Goal: Book appointment/travel/reservation

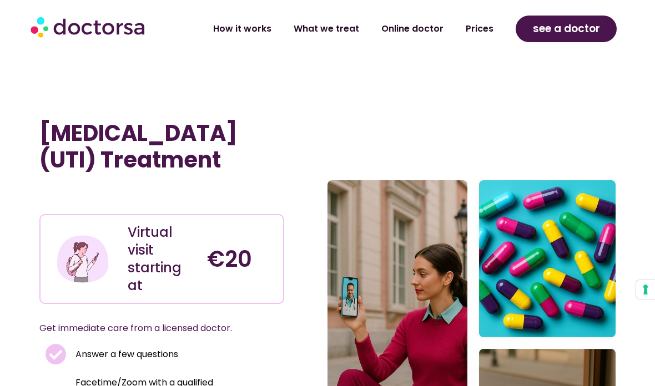
scroll to position [1981, 0]
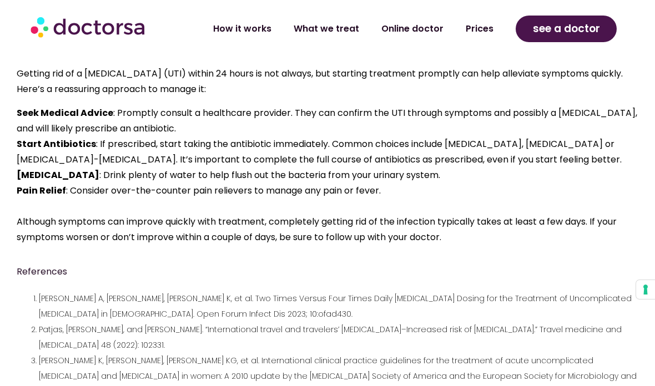
click at [558, 33] on span "see a doctor" at bounding box center [566, 29] width 67 height 18
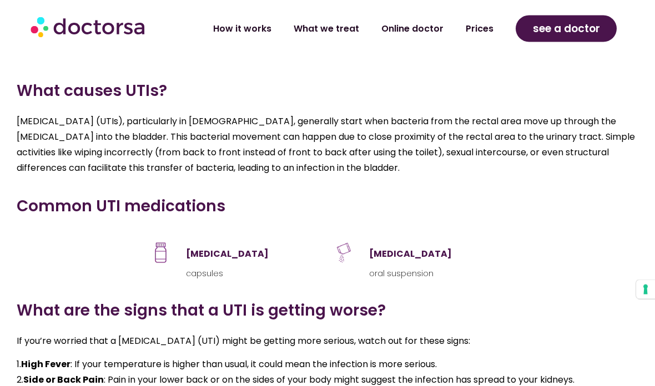
scroll to position [1405, 0]
click at [256, 24] on link "How it works" at bounding box center [242, 29] width 80 height 26
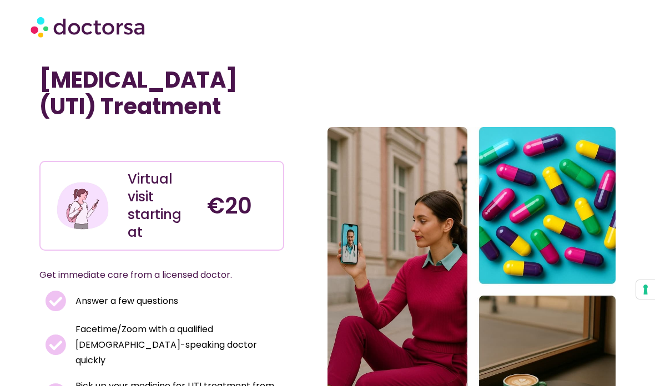
scroll to position [698, 0]
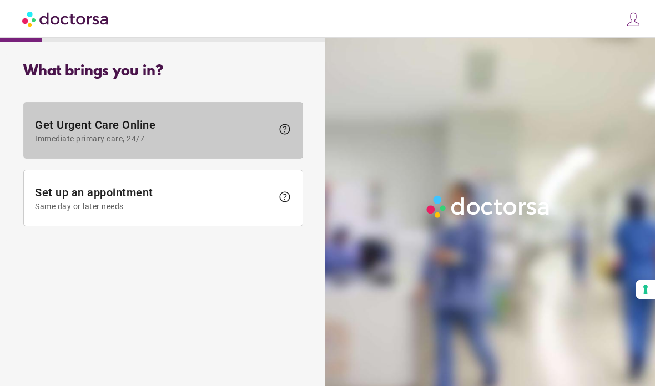
click at [95, 125] on span "Get Urgent Care Online Immediate primary care, 24/7" at bounding box center [153, 130] width 237 height 25
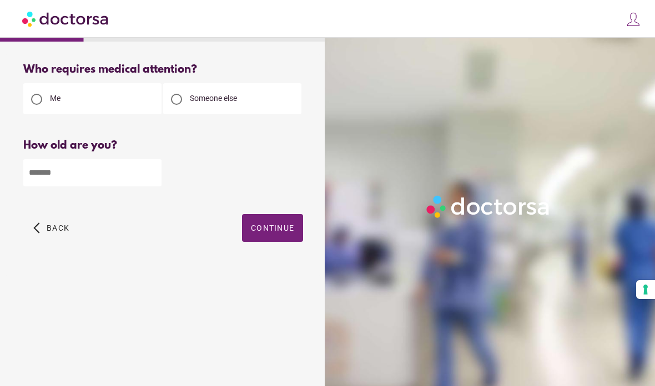
click at [53, 176] on input "number" at bounding box center [92, 172] width 138 height 27
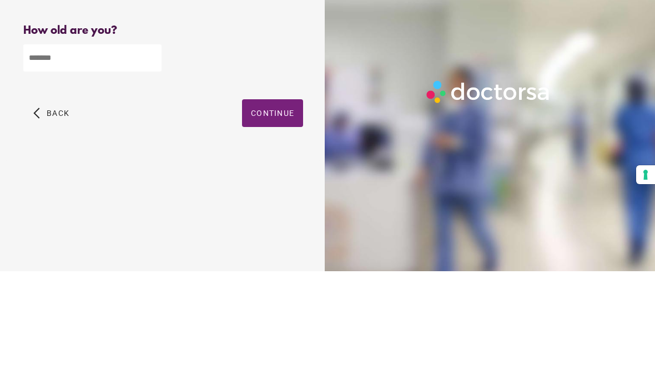
type input "**"
click at [271, 224] on span "Continue" at bounding box center [272, 228] width 43 height 9
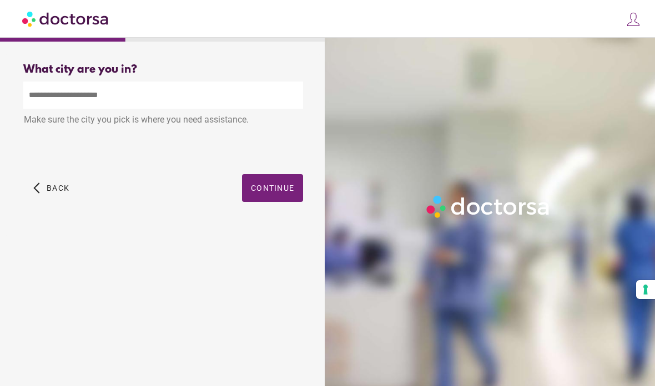
click at [70, 82] on input "text" at bounding box center [163, 95] width 280 height 27
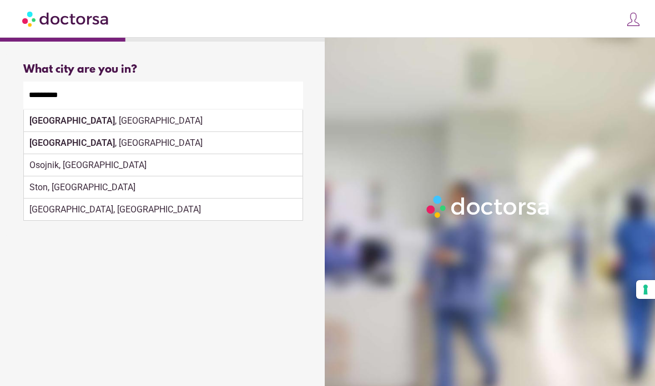
click at [73, 110] on div "Dubrovnik , Croatia" at bounding box center [163, 121] width 279 height 22
type input "**********"
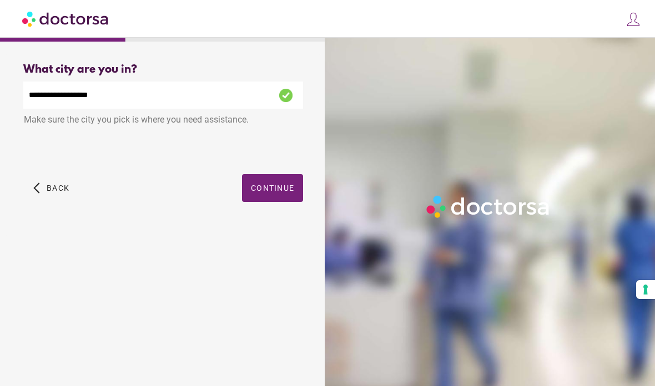
click at [276, 184] on span "Continue" at bounding box center [272, 188] width 43 height 9
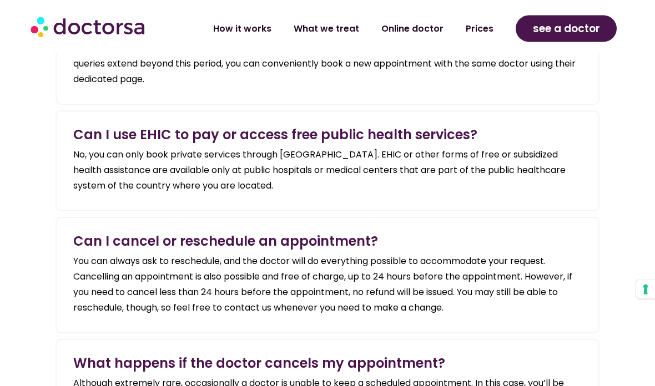
scroll to position [1779, 0]
